Goal: Check status: Check status

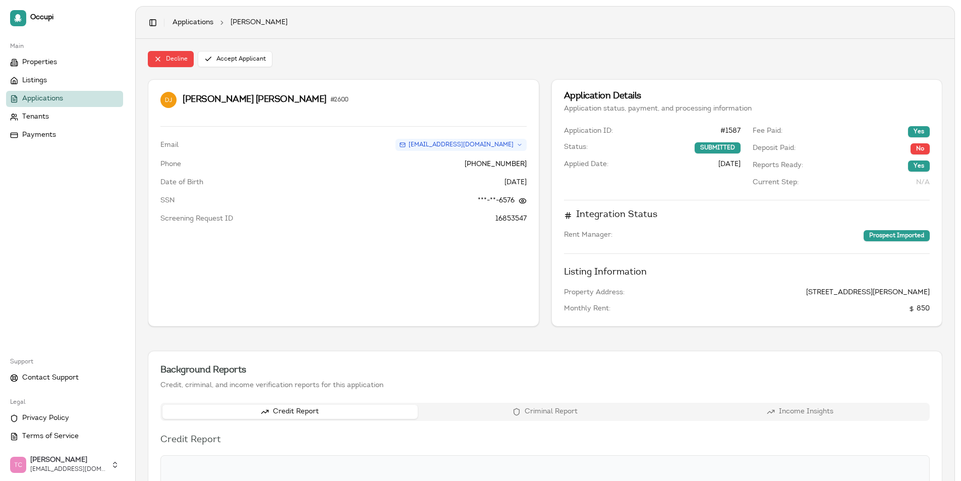
click at [56, 99] on span "Applications" at bounding box center [42, 99] width 41 height 10
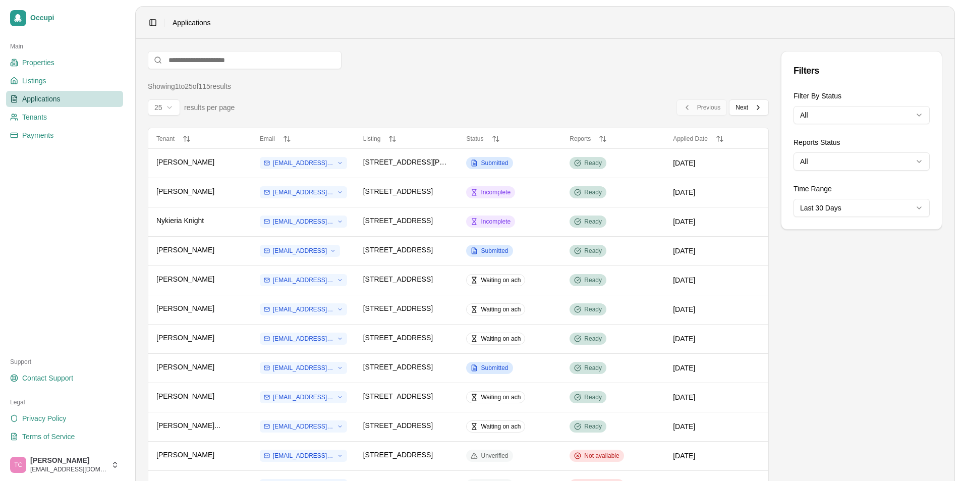
click at [841, 120] on html "Occupi Main Properties Listings Applications Tenants Payments Support Contact S…" at bounding box center [480, 240] width 961 height 481
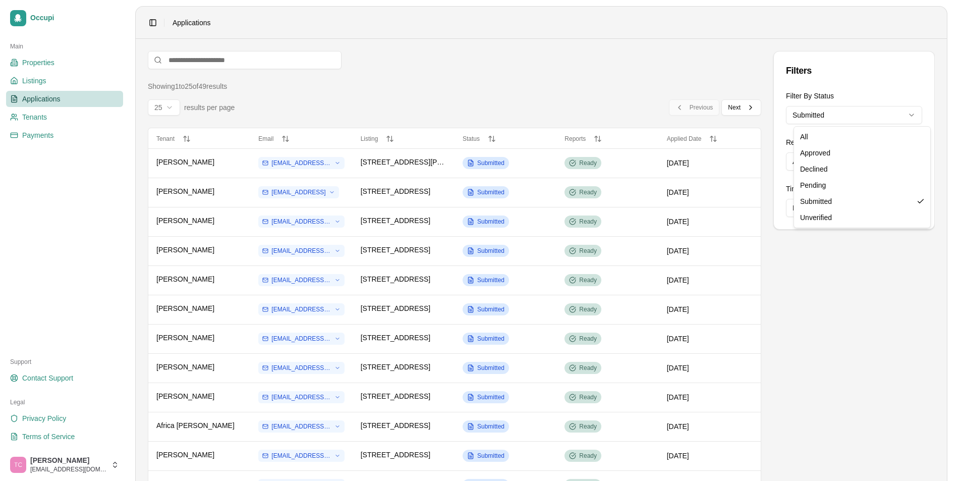
click at [881, 112] on html "Occupi Main Properties Listings Applications Tenants Payments Support Contact S…" at bounding box center [480, 240] width 961 height 481
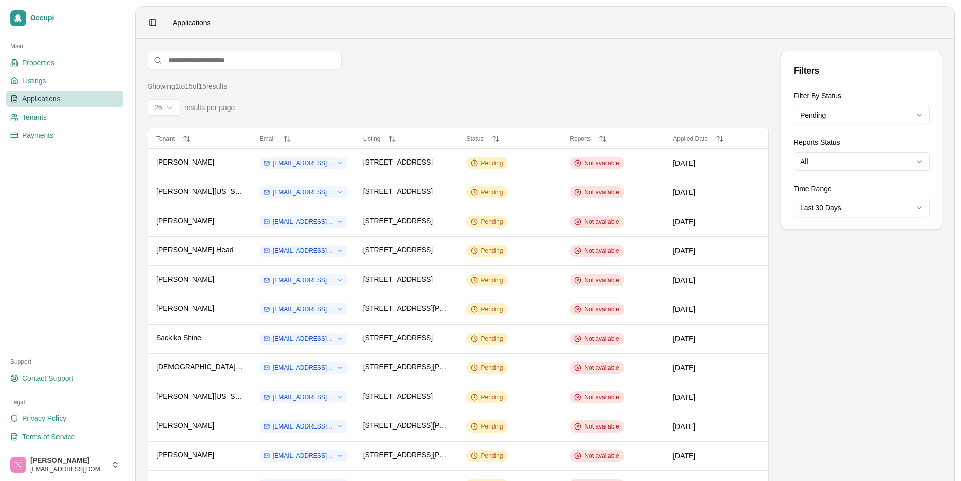
click at [866, 111] on html "Occupi Main Properties Listings Applications Tenants Payments Support Contact S…" at bounding box center [480, 240] width 961 height 481
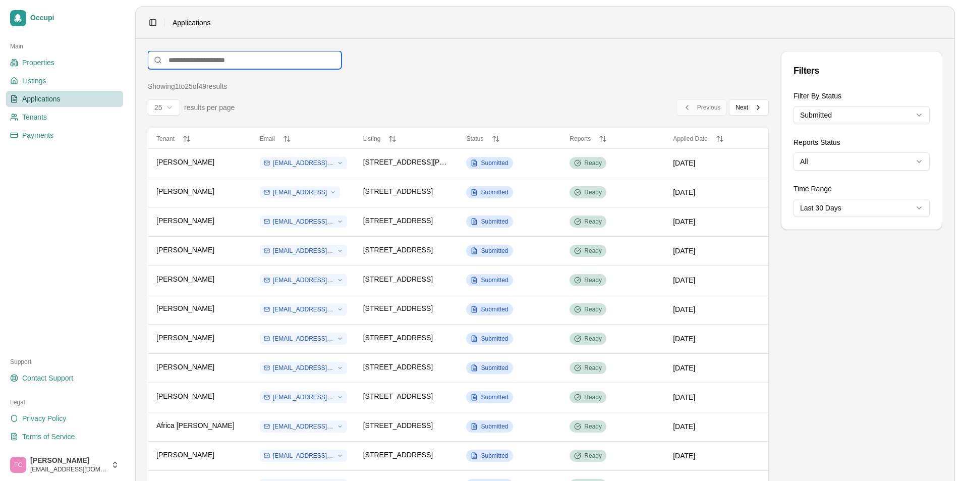
click at [207, 54] on input at bounding box center [245, 60] width 194 height 18
type input "*"
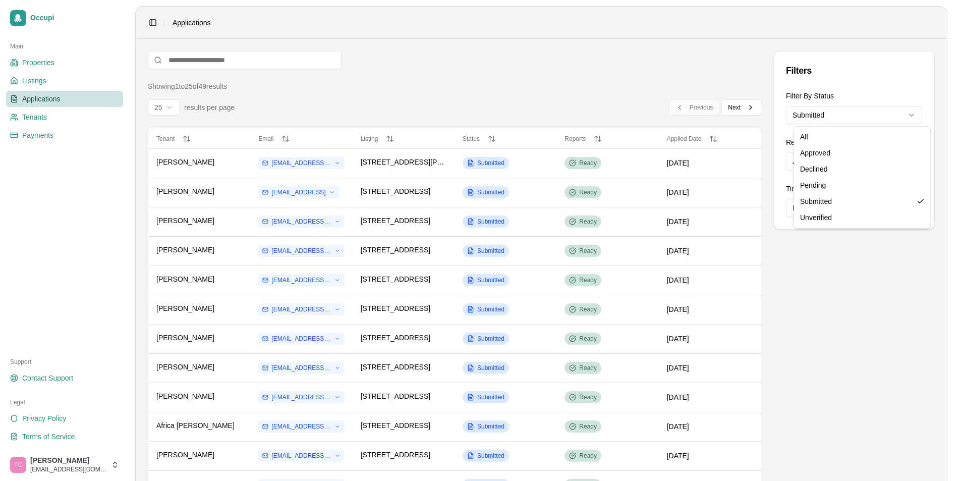
click at [852, 113] on html "Occupi Main Properties Listings Applications Tenants Payments Support Contact S…" at bounding box center [480, 240] width 961 height 481
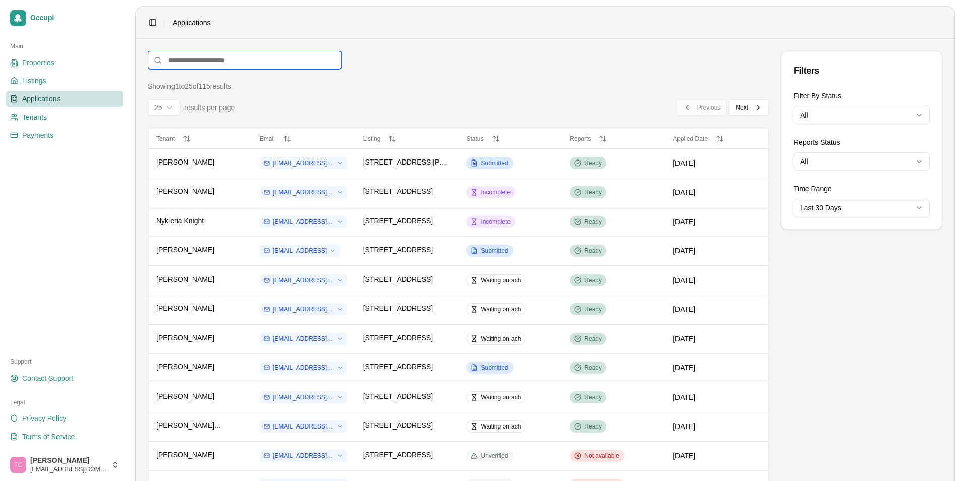
click at [182, 59] on input at bounding box center [245, 60] width 194 height 18
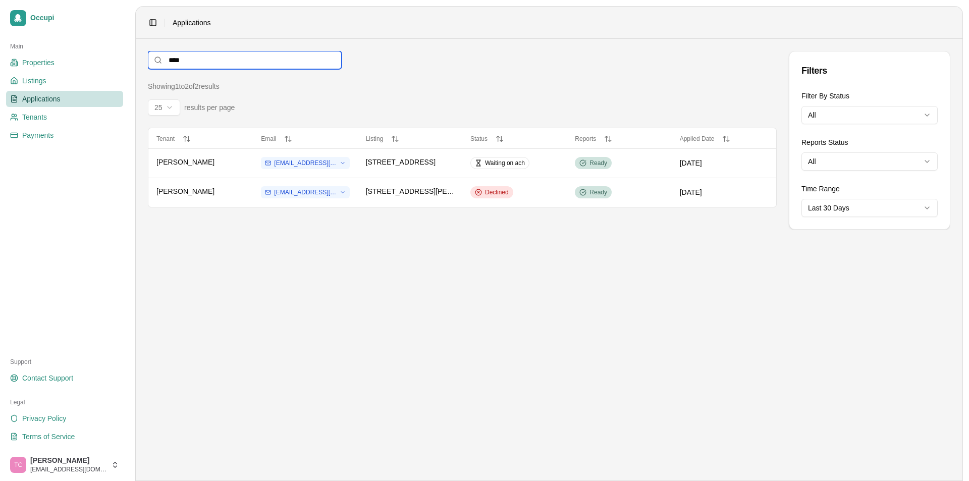
type input "*****"
drag, startPoint x: 190, startPoint y: 59, endPoint x: 167, endPoint y: 62, distance: 23.3
click at [167, 62] on input "*****" at bounding box center [245, 60] width 194 height 18
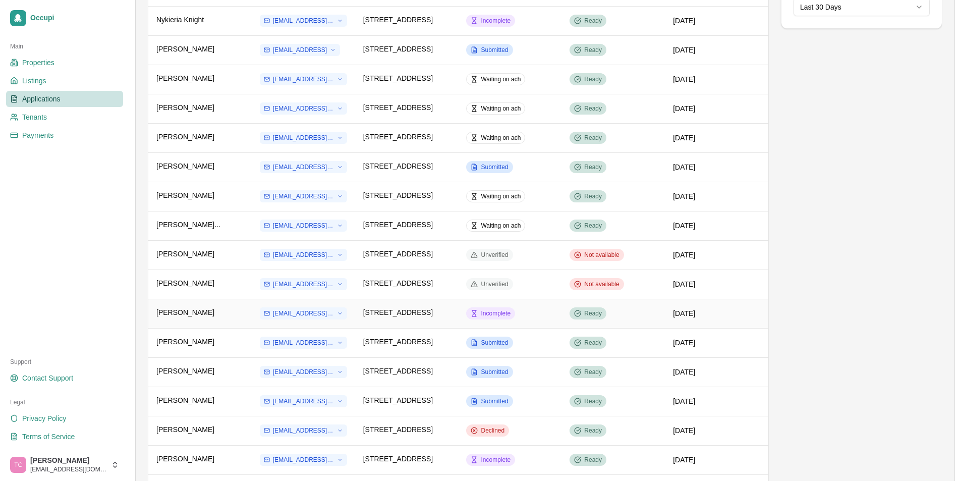
scroll to position [202, 0]
click at [504, 344] on span "Submitted" at bounding box center [494, 342] width 27 height 8
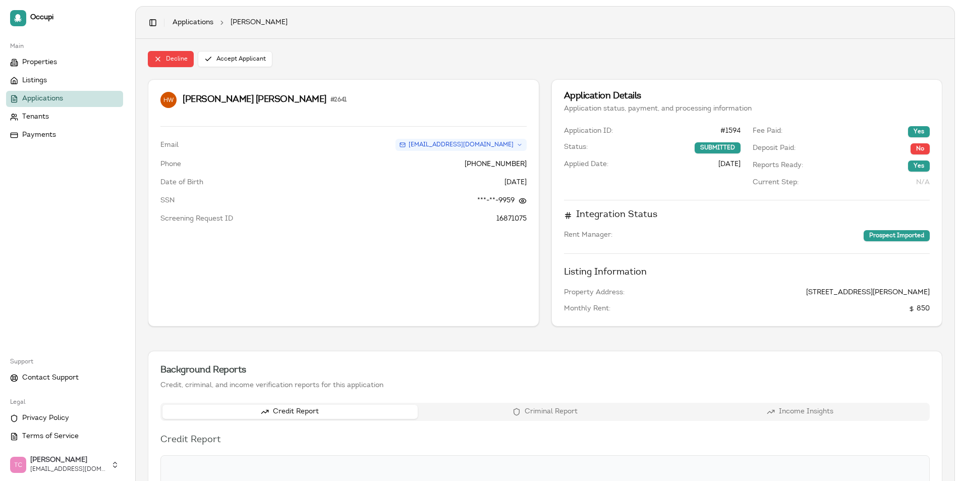
click at [44, 96] on span "Applications" at bounding box center [42, 99] width 41 height 10
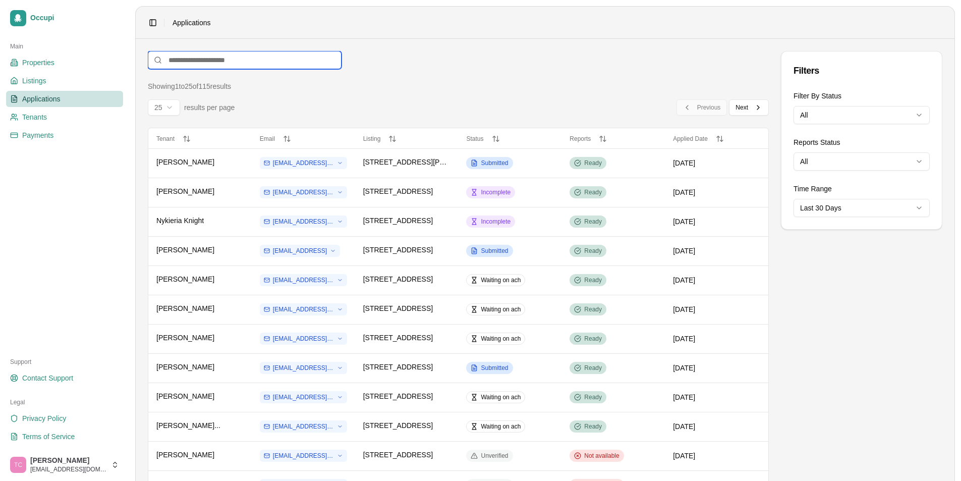
click at [197, 61] on input at bounding box center [245, 60] width 194 height 18
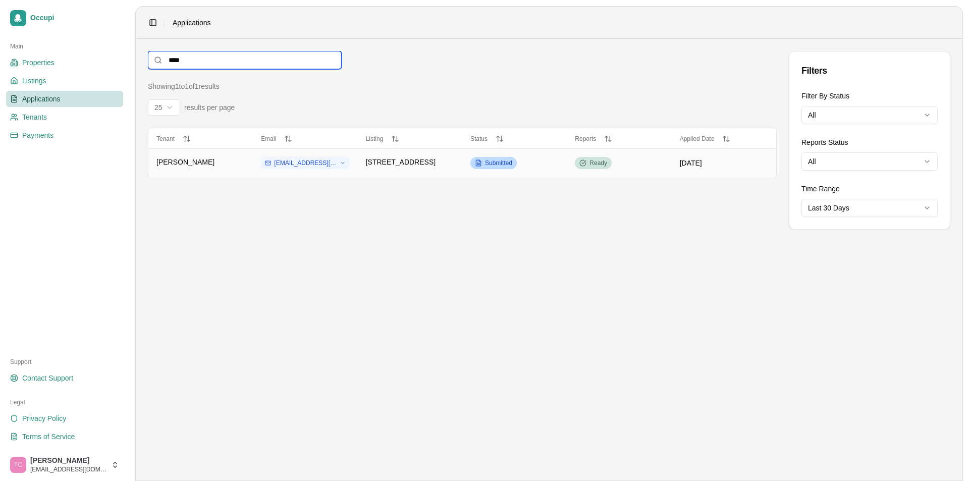
type input "****"
click at [502, 159] on span "Submitted" at bounding box center [498, 163] width 27 height 8
